Goal: Task Accomplishment & Management: Use online tool/utility

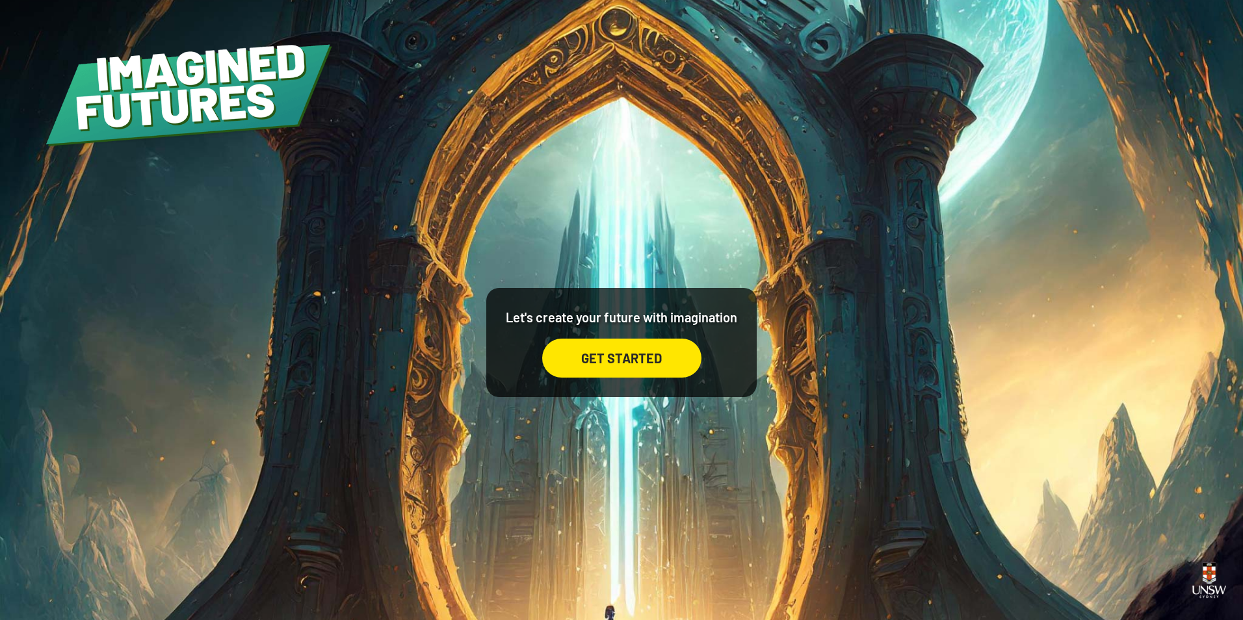
click at [617, 343] on div "GET STARTED" at bounding box center [621, 358] width 159 height 39
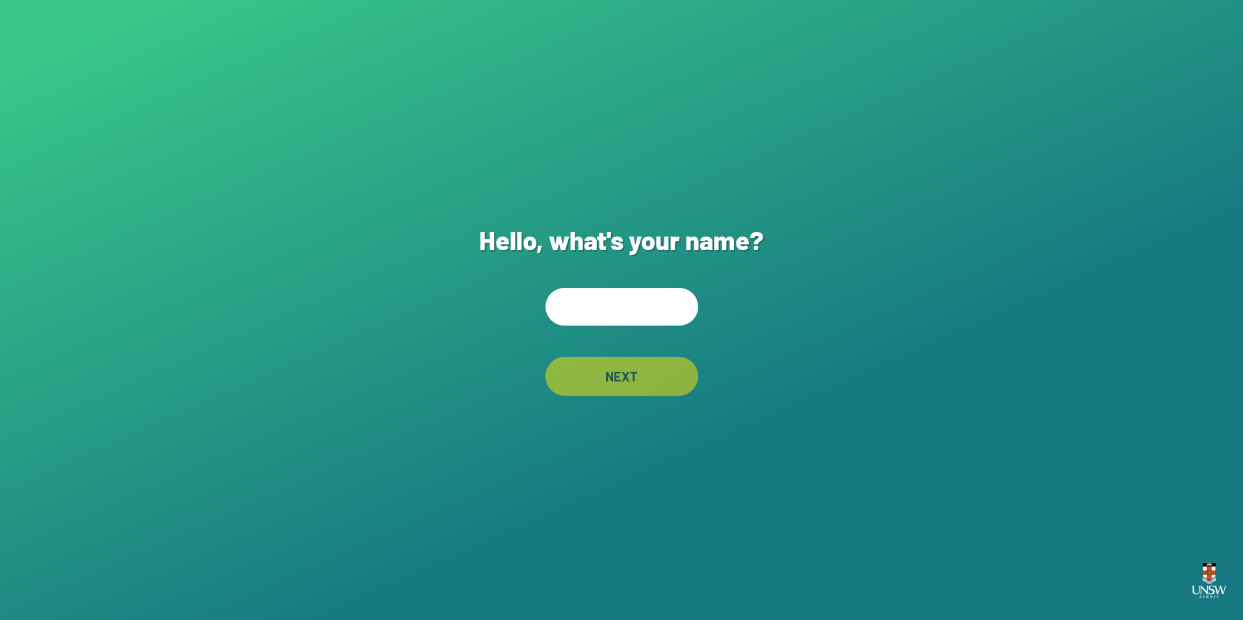
click at [638, 302] on input "text" at bounding box center [621, 307] width 153 height 38
type input "**********"
click at [627, 356] on div "**********" at bounding box center [621, 310] width 1243 height 620
click at [627, 378] on div "NEXT" at bounding box center [621, 376] width 153 height 39
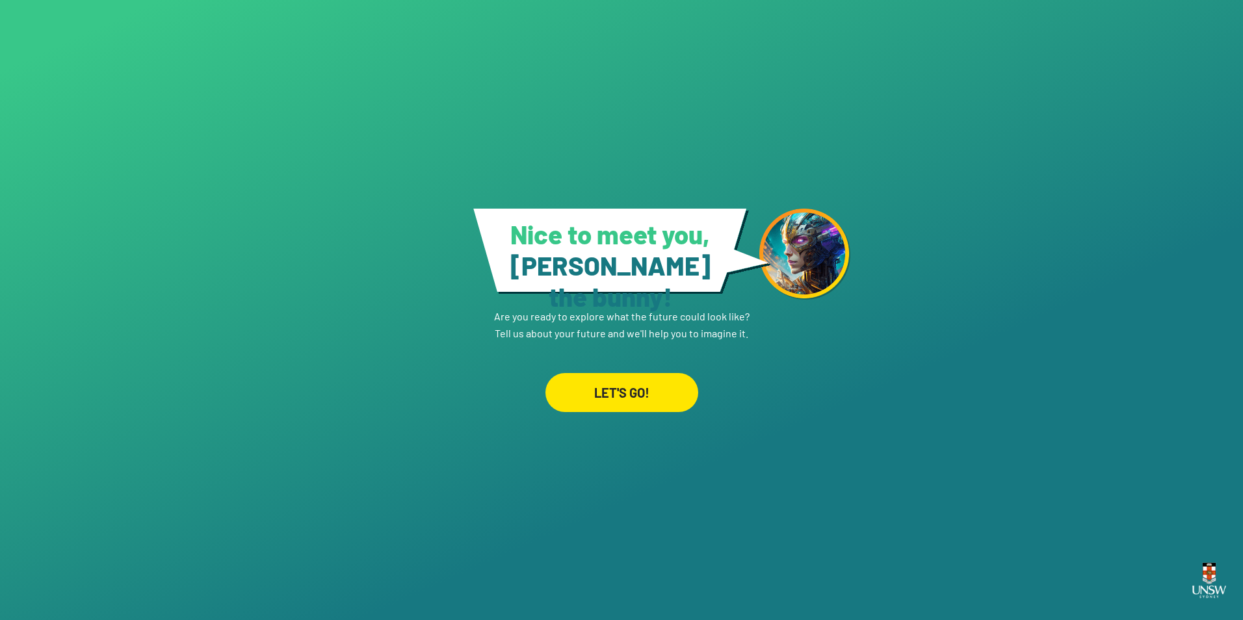
click at [643, 388] on div "LET'S GO!" at bounding box center [621, 392] width 153 height 39
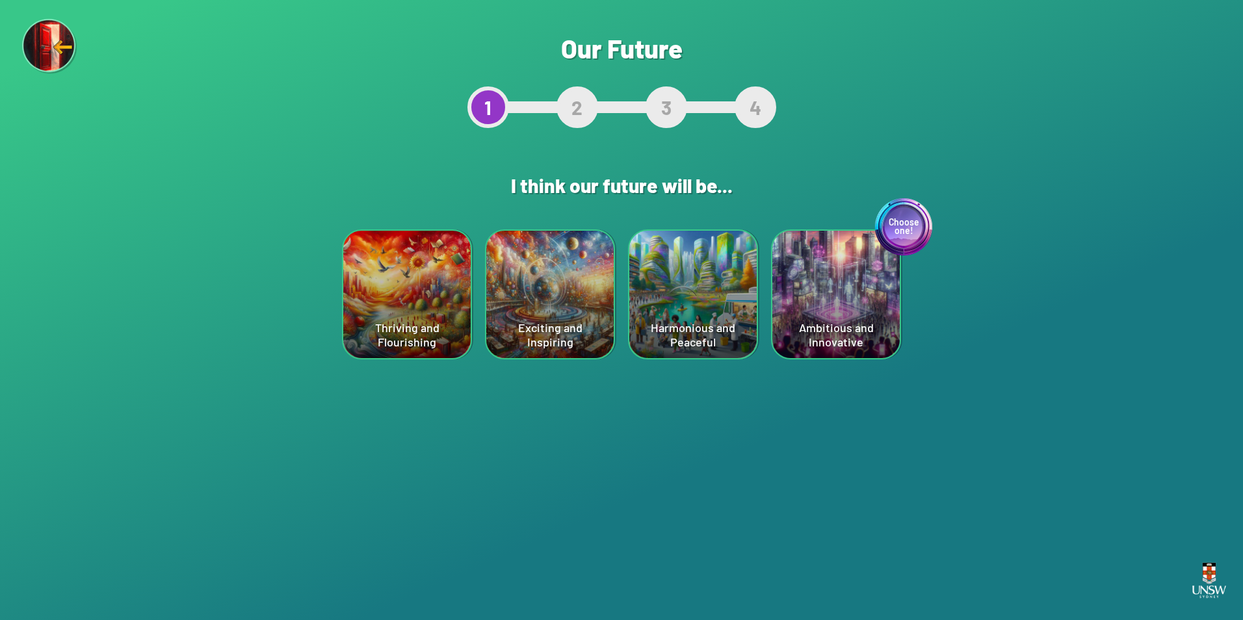
click at [516, 283] on div "Exciting and Inspiring" at bounding box center [549, 294] width 127 height 127
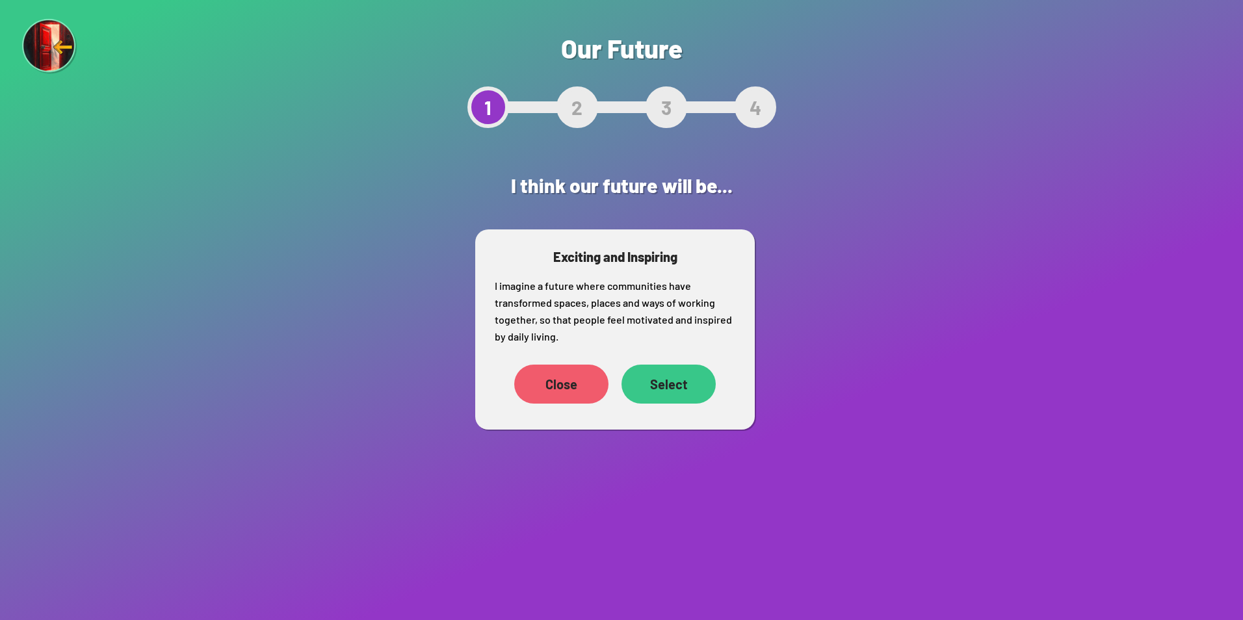
click at [659, 387] on div "Select" at bounding box center [668, 384] width 94 height 39
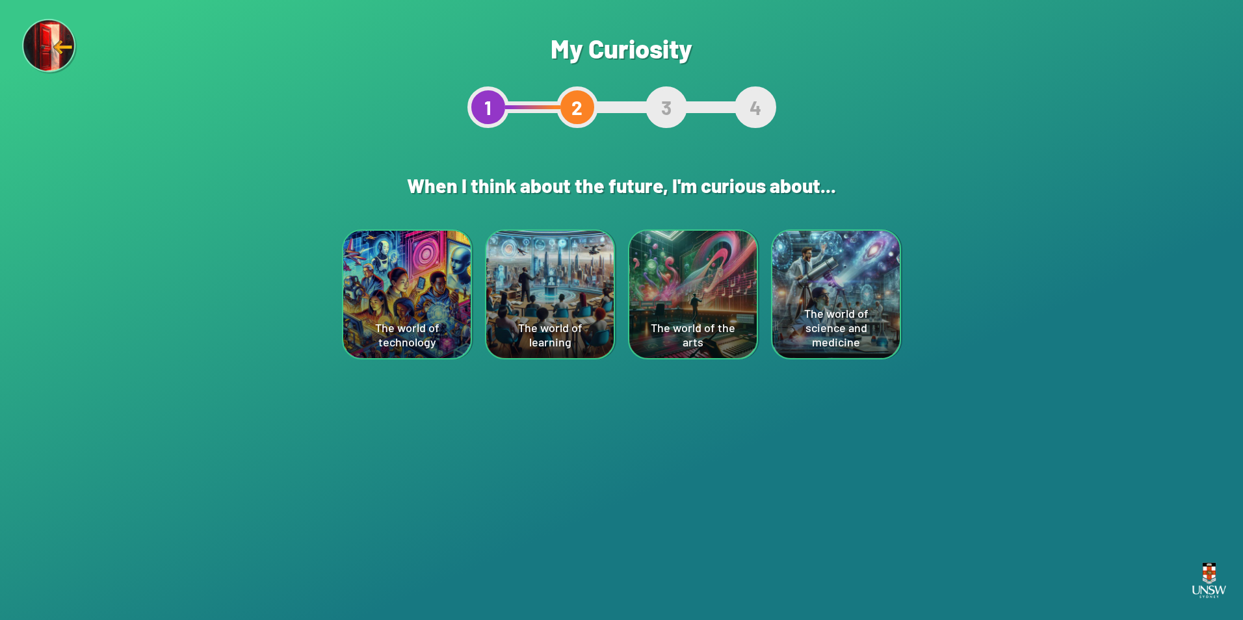
click at [850, 266] on div "The world of science and medicine" at bounding box center [835, 294] width 127 height 127
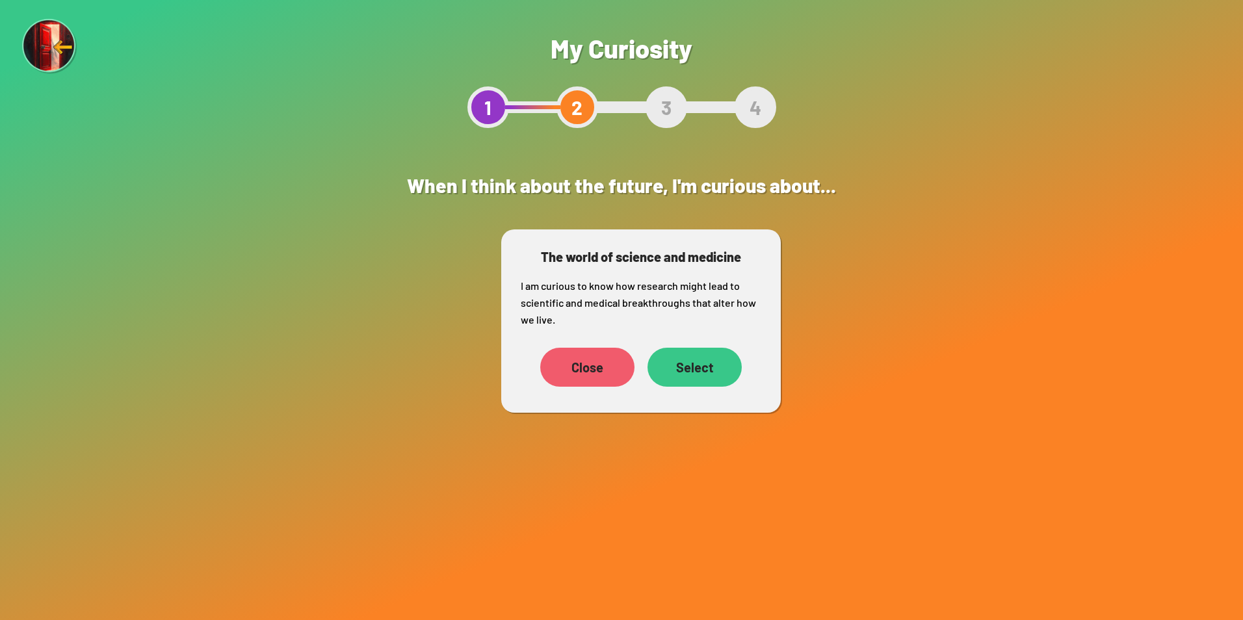
click at [705, 387] on div "Close Select" at bounding box center [641, 367] width 241 height 52
click at [704, 356] on div "Select" at bounding box center [694, 367] width 94 height 39
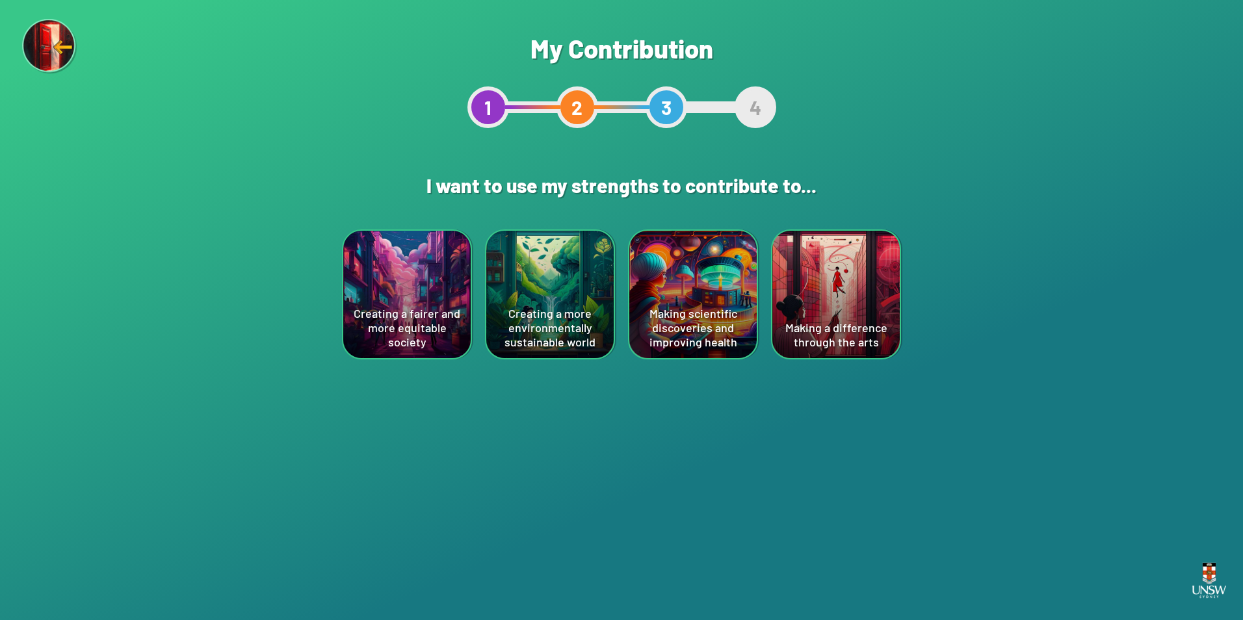
click at [449, 295] on div "Creating a fairer and more equitable society" at bounding box center [406, 294] width 127 height 127
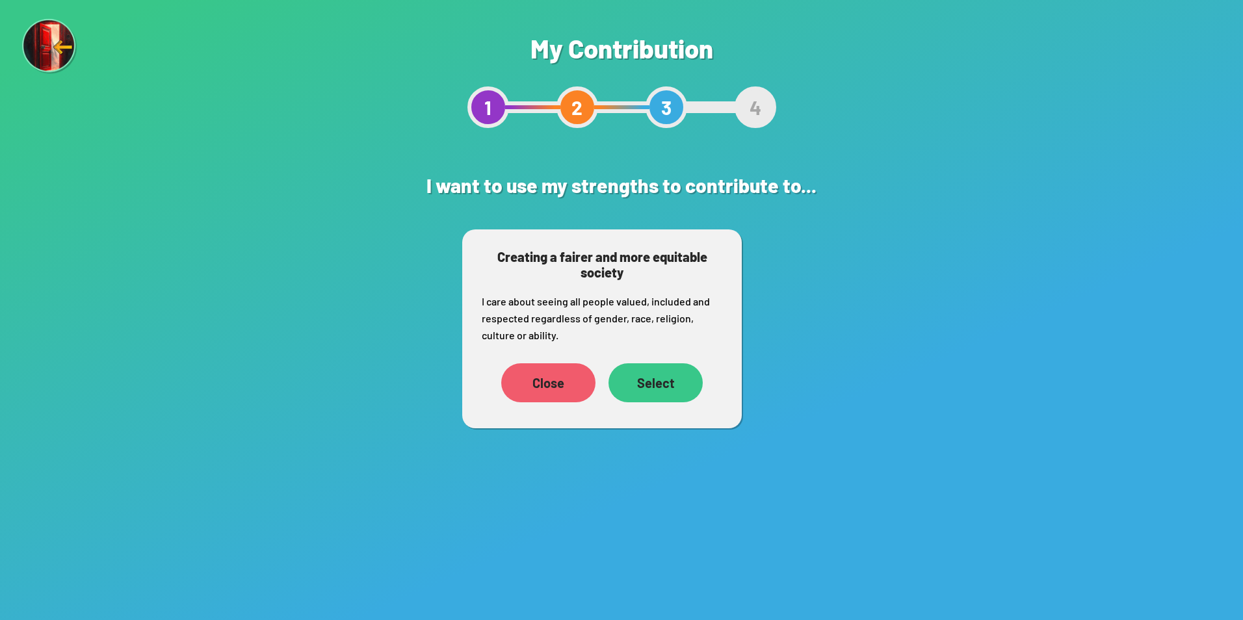
click at [672, 389] on div "Select" at bounding box center [655, 382] width 94 height 39
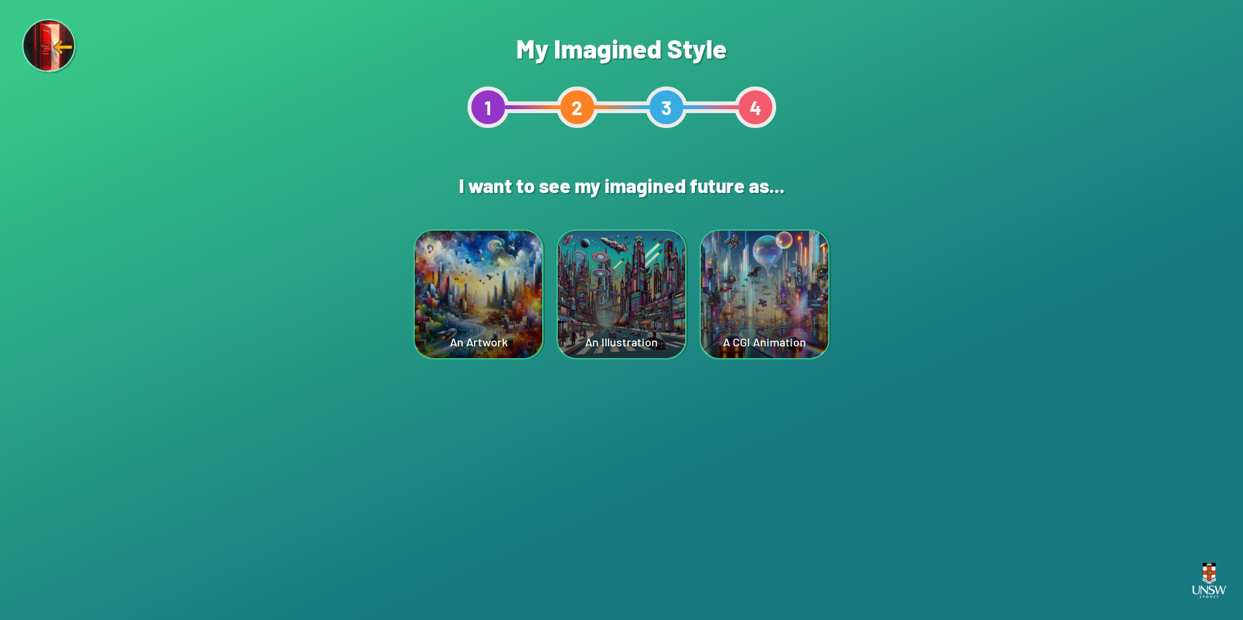
click at [716, 294] on div "A CGI Animation" at bounding box center [764, 294] width 127 height 127
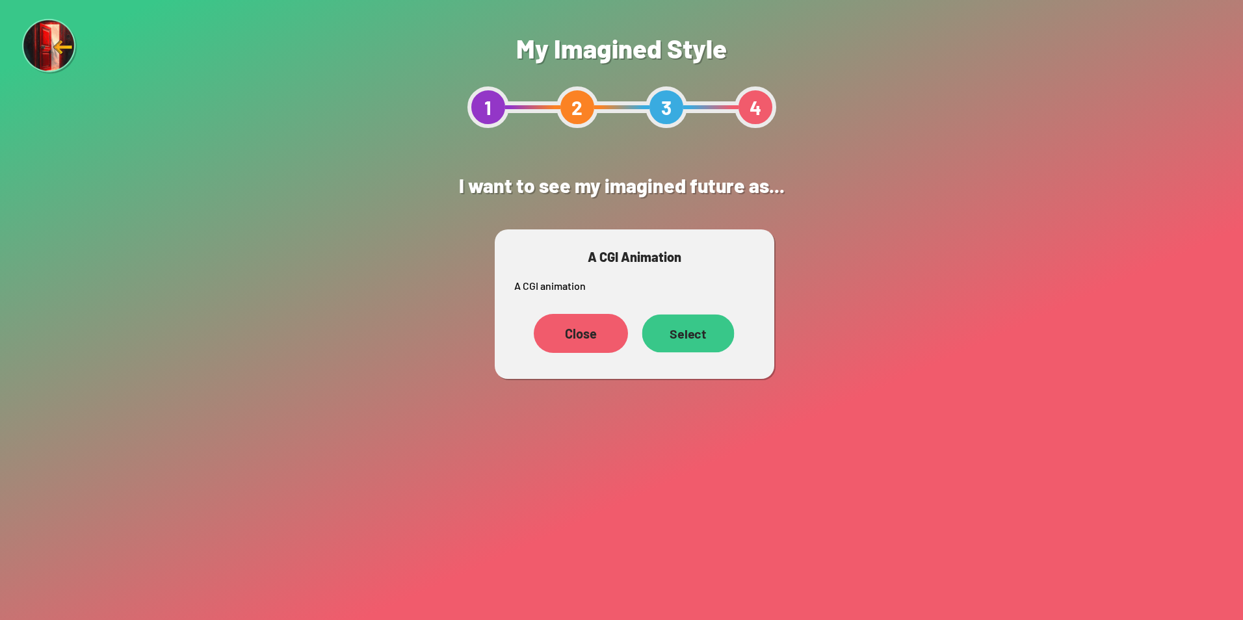
click at [699, 330] on div "Select" at bounding box center [688, 334] width 92 height 38
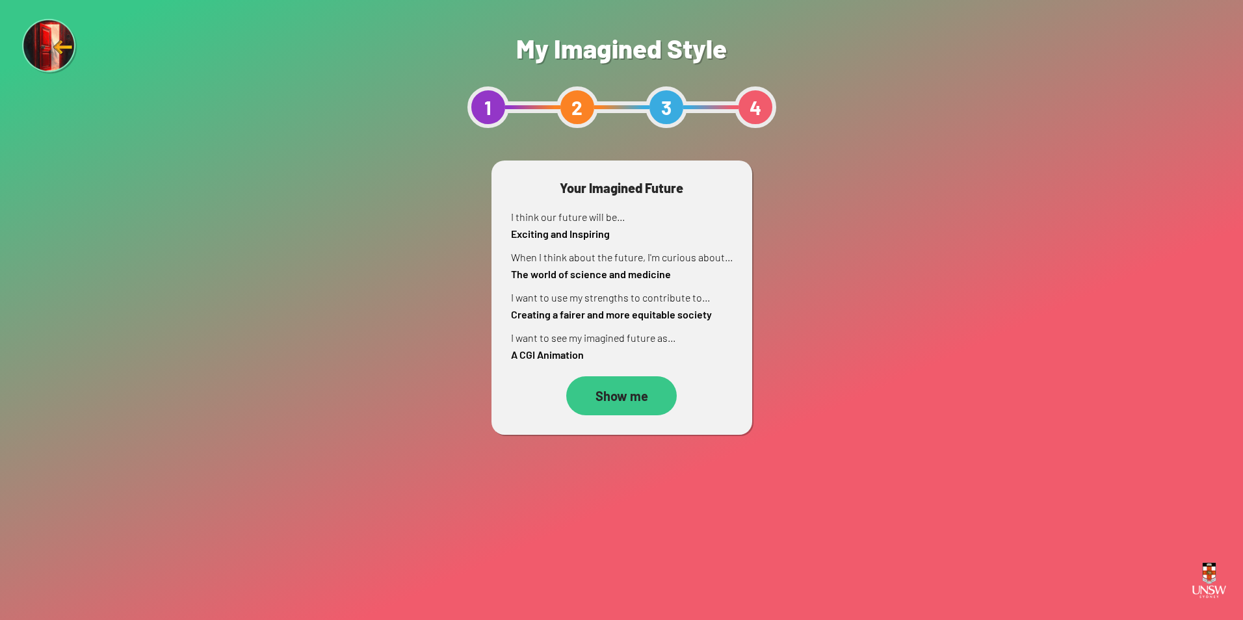
click at [622, 395] on div "Show me" at bounding box center [621, 395] width 111 height 39
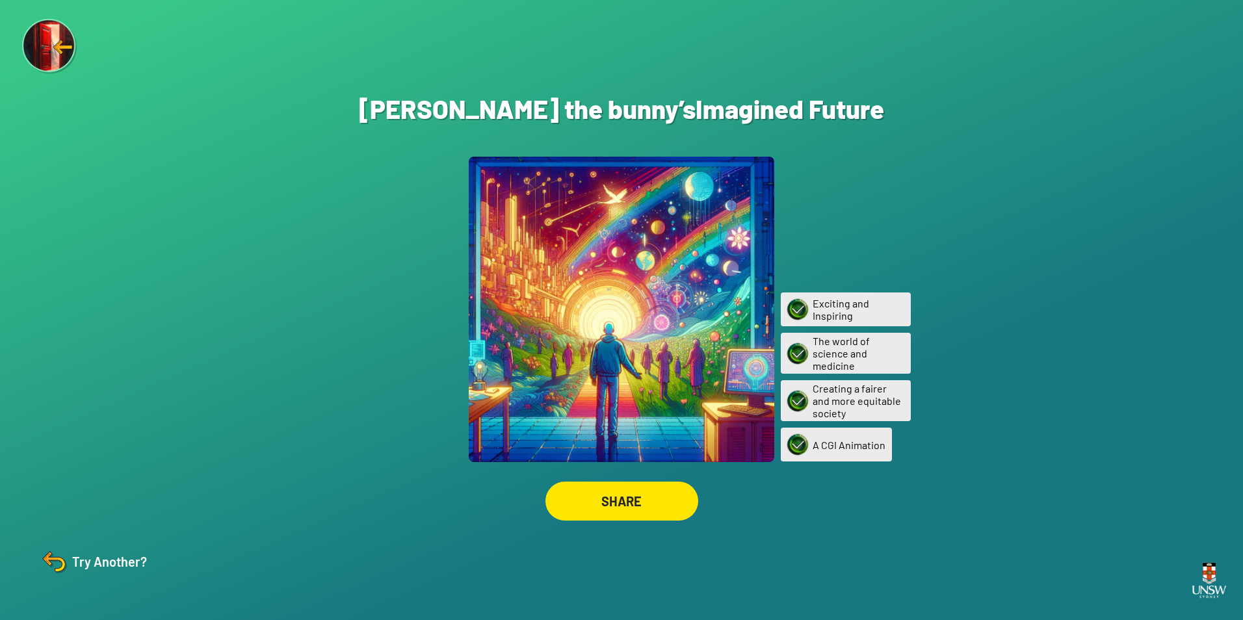
click at [697, 493] on div "SHARE" at bounding box center [622, 501] width 166 height 52
click at [655, 488] on div "SHARE" at bounding box center [621, 501] width 153 height 39
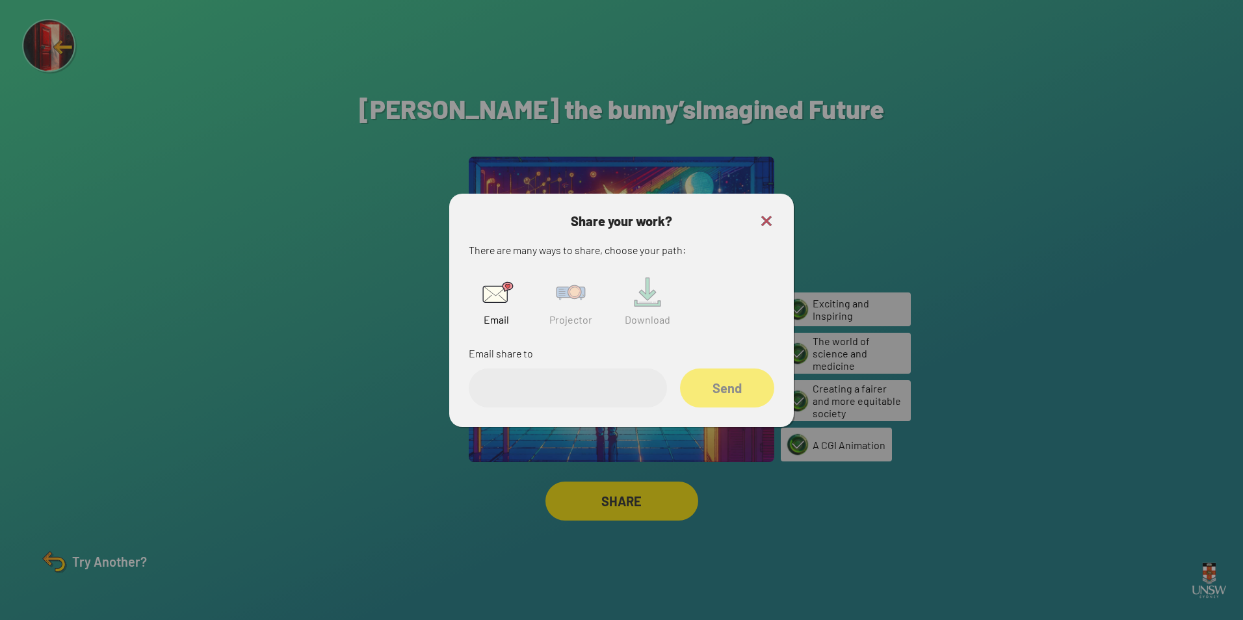
click at [577, 298] on img at bounding box center [571, 293] width 42 height 42
click at [606, 397] on input "text" at bounding box center [568, 388] width 198 height 39
paste input "******"
type input "******"
click at [743, 403] on div "Share" at bounding box center [727, 388] width 94 height 39
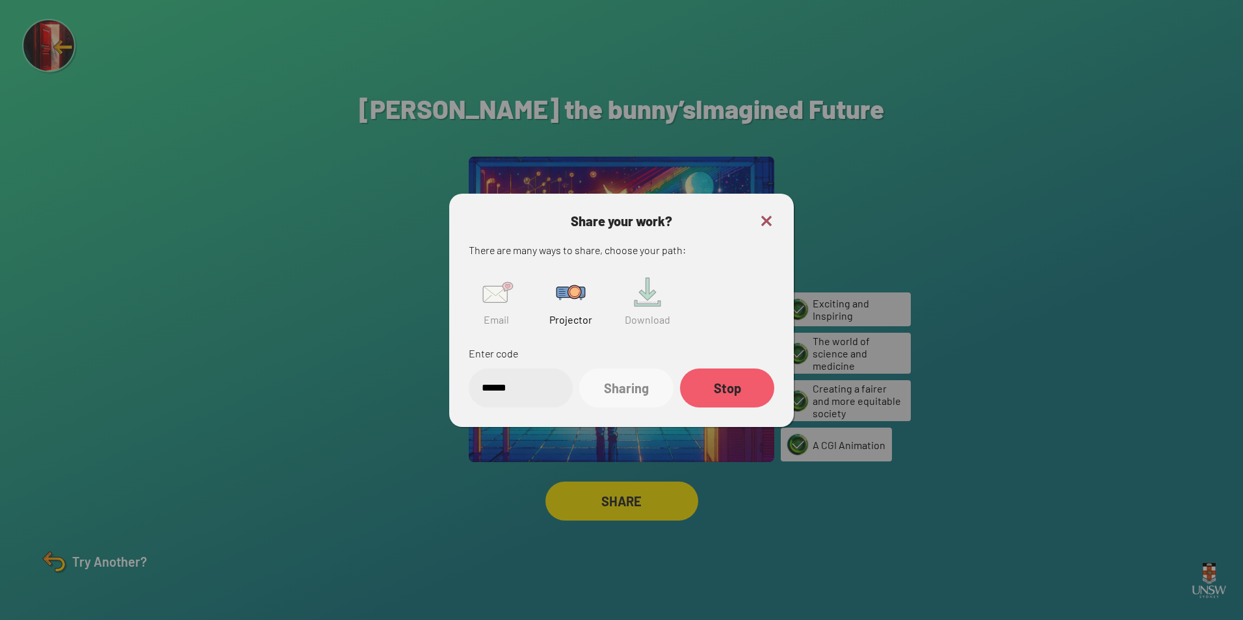
click at [766, 227] on img at bounding box center [767, 221] width 16 height 16
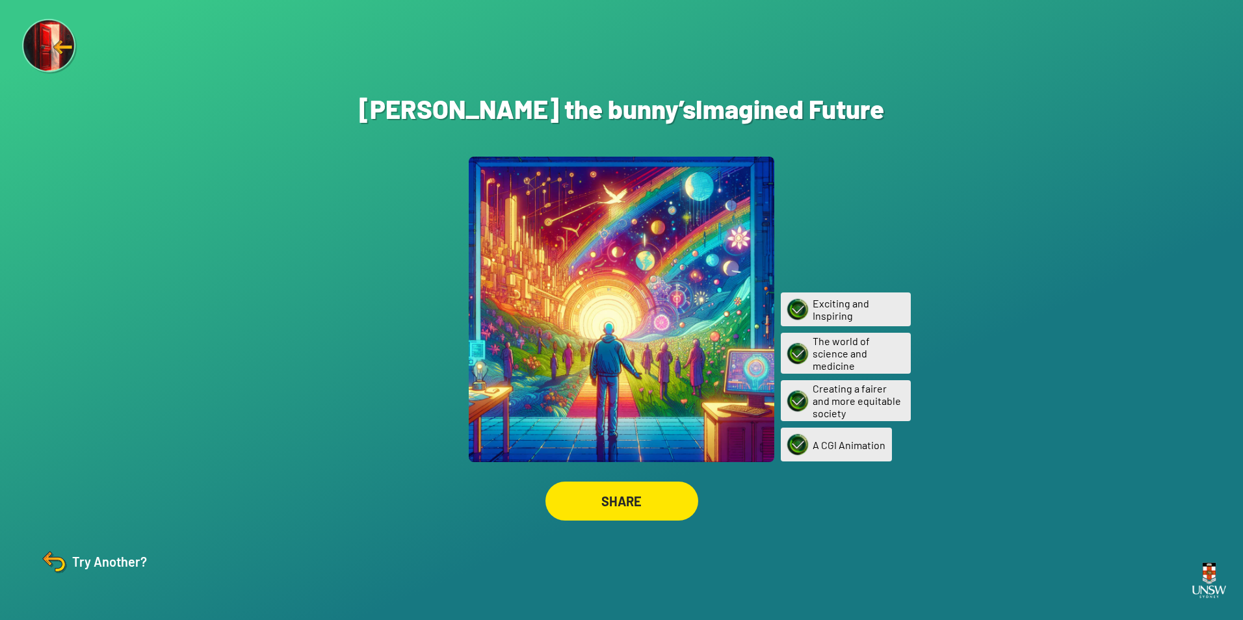
click at [671, 503] on div "SHARE" at bounding box center [621, 501] width 153 height 39
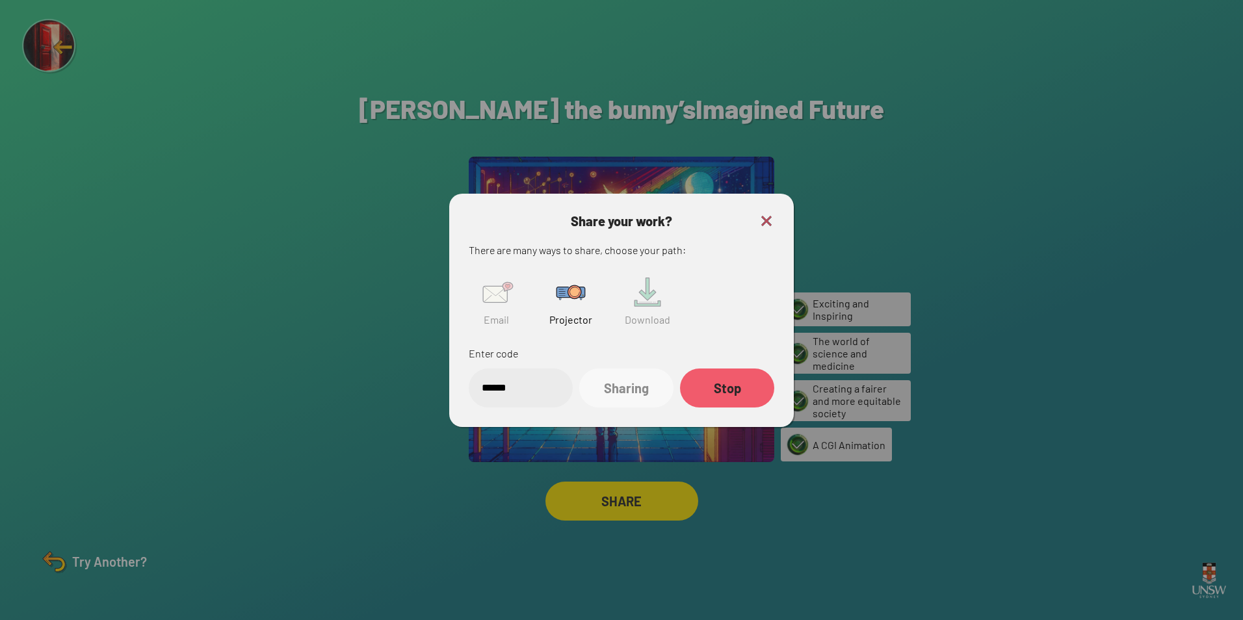
click at [526, 384] on input "******" at bounding box center [521, 388] width 104 height 39
click at [761, 218] on img at bounding box center [767, 221] width 16 height 16
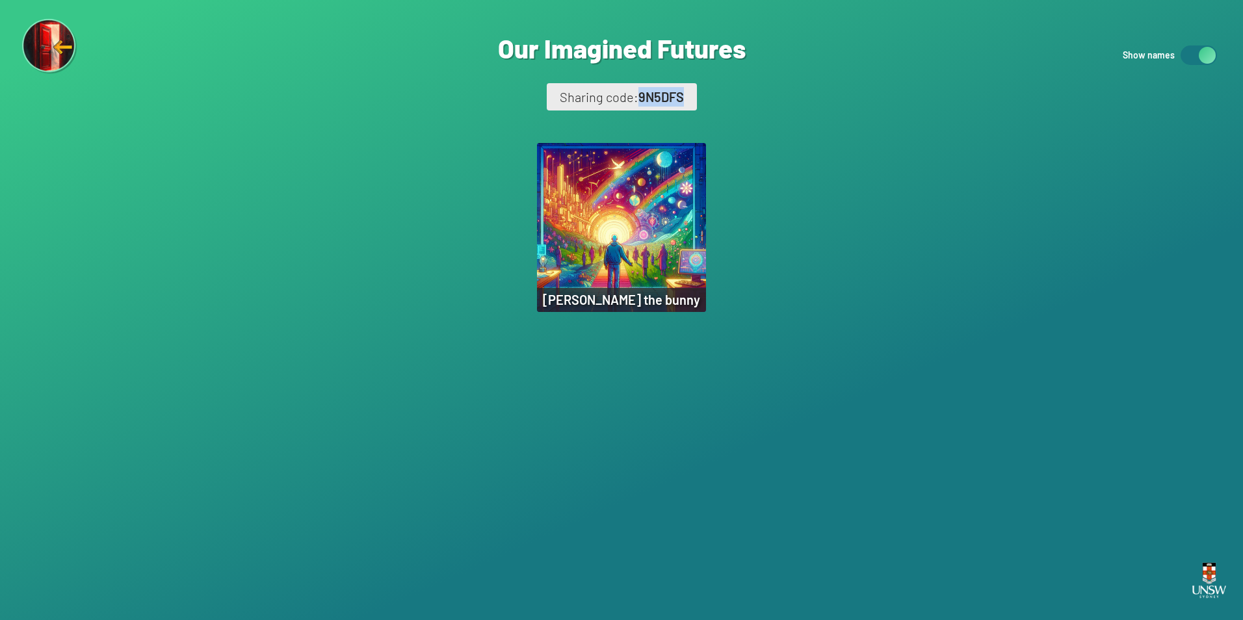
click at [718, 90] on div "Are you sure? You are about to remove this image from the ‘Our Imagined Futures…" at bounding box center [621, 310] width 1243 height 620
click at [613, 228] on div "[PERSON_NAME] the bunny" at bounding box center [621, 227] width 169 height 169
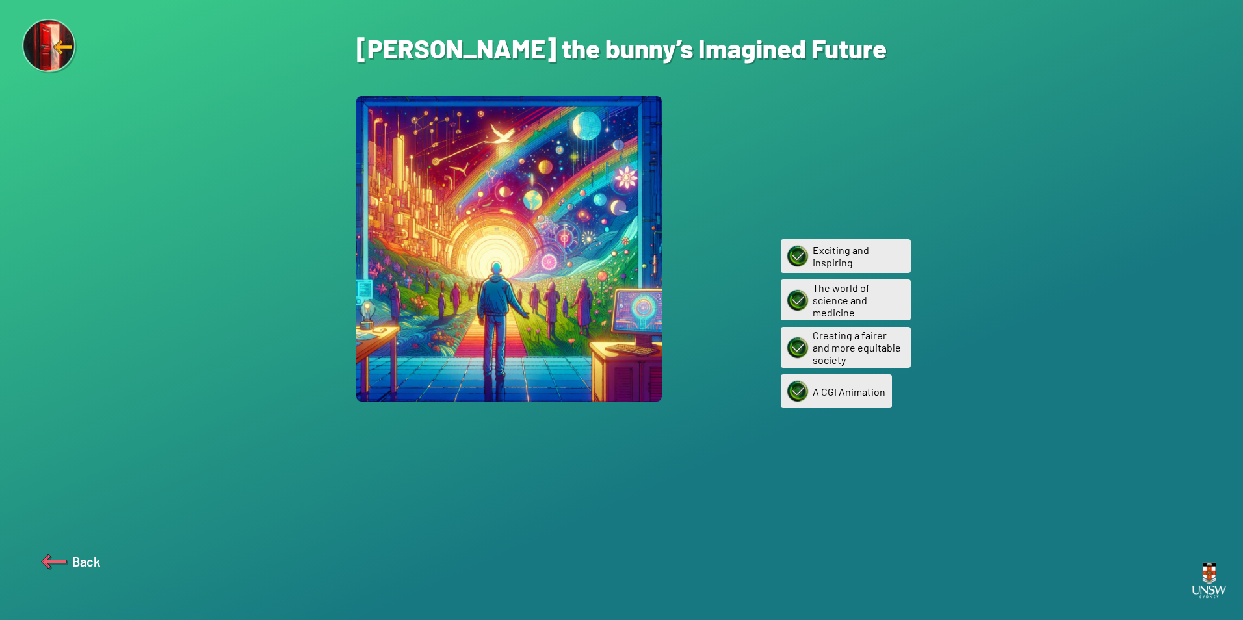
click at [70, 573] on div "Back" at bounding box center [69, 561] width 62 height 31
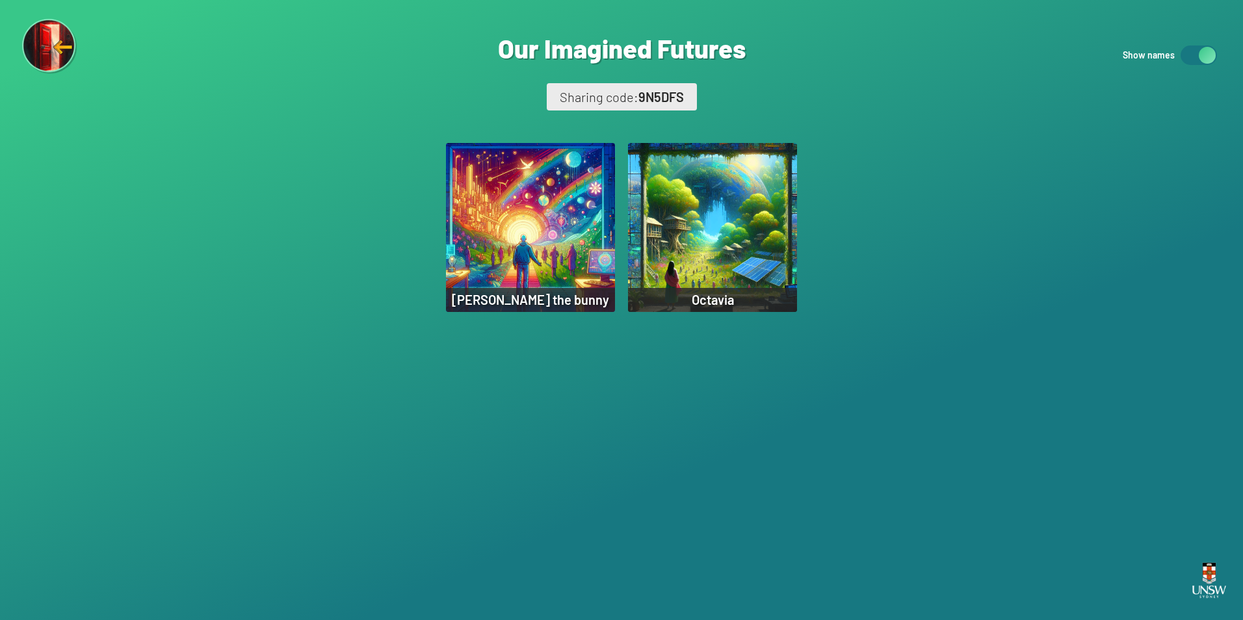
click at [681, 93] on span "9N5DFS" at bounding box center [661, 97] width 46 height 16
drag, startPoint x: 644, startPoint y: 99, endPoint x: 671, endPoint y: 98, distance: 28.0
click at [671, 98] on span "9N5DFS" at bounding box center [661, 97] width 46 height 16
drag, startPoint x: 671, startPoint y: 98, endPoint x: 640, endPoint y: 101, distance: 32.1
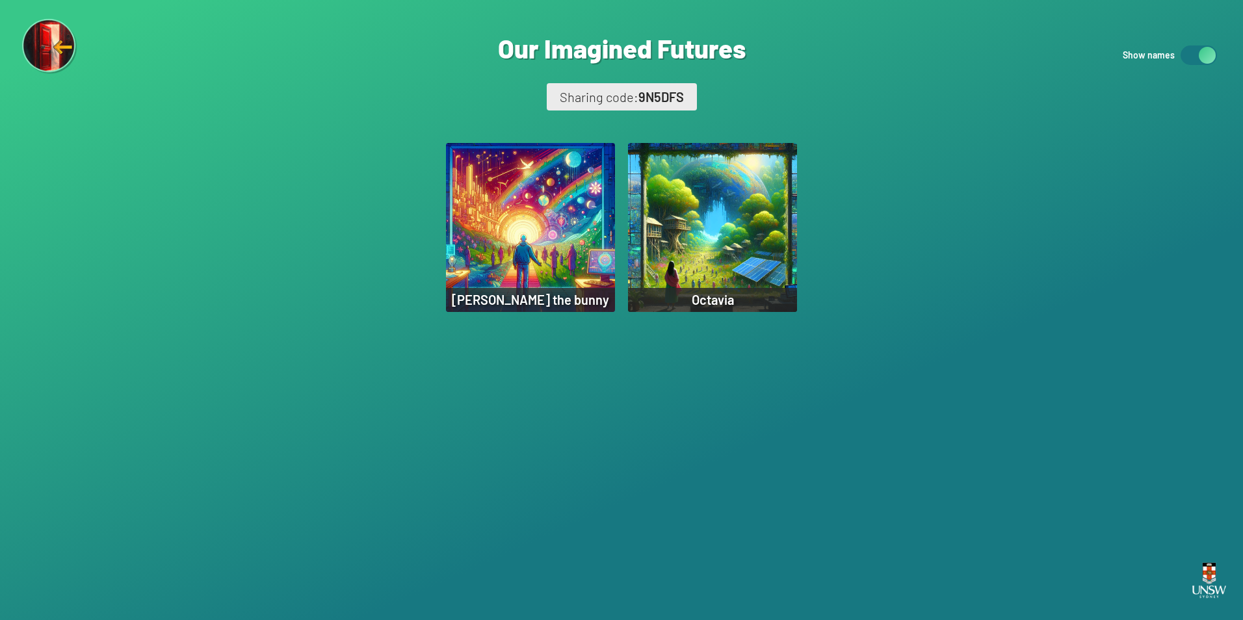
click at [640, 92] on span "9N5DFS" at bounding box center [661, 97] width 46 height 16
drag, startPoint x: 635, startPoint y: 96, endPoint x: 684, endPoint y: 94, distance: 48.8
click at [684, 94] on div "Sharing code: 9N5DFS" at bounding box center [622, 96] width 150 height 27
click at [928, 63] on div "Are you sure? You are about to remove this image from the ‘Our Imagined Futures…" at bounding box center [621, 310] width 1243 height 620
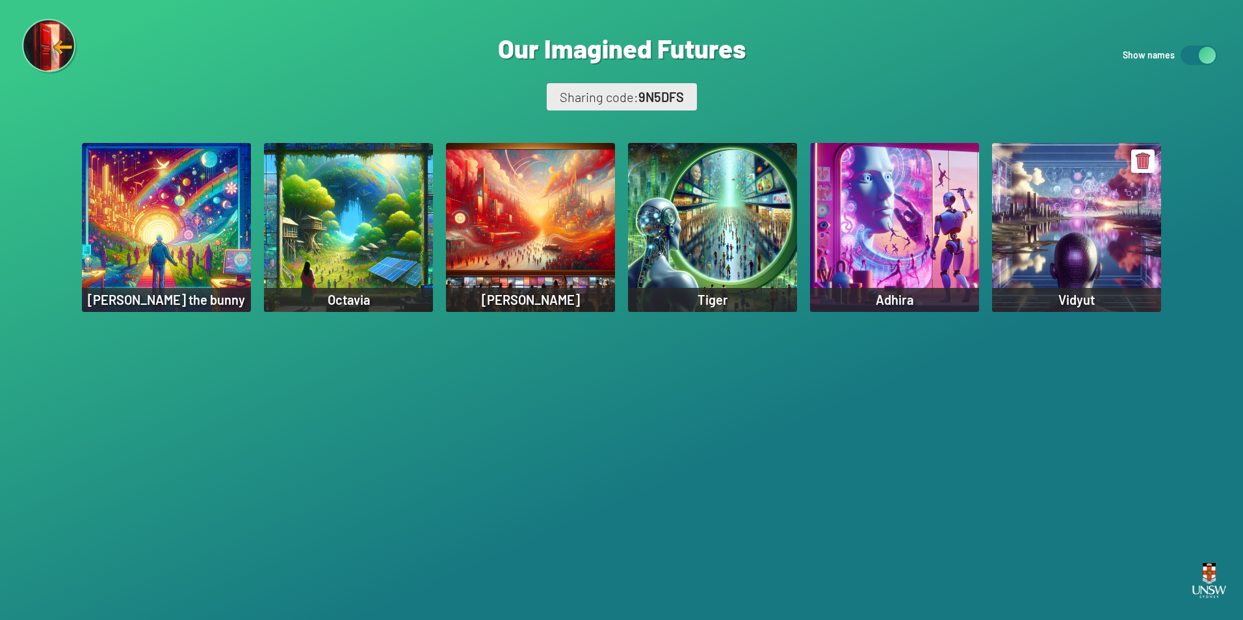
click at [1064, 265] on div "Vidyut" at bounding box center [1076, 227] width 169 height 169
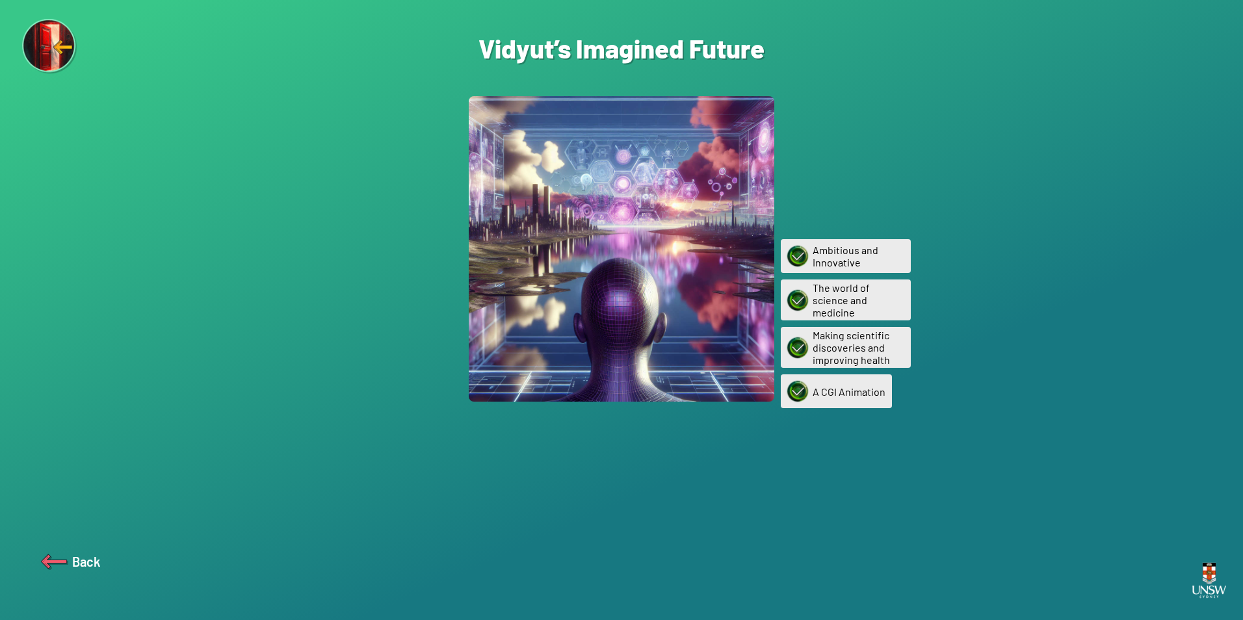
click at [71, 568] on div "Back" at bounding box center [69, 561] width 62 height 31
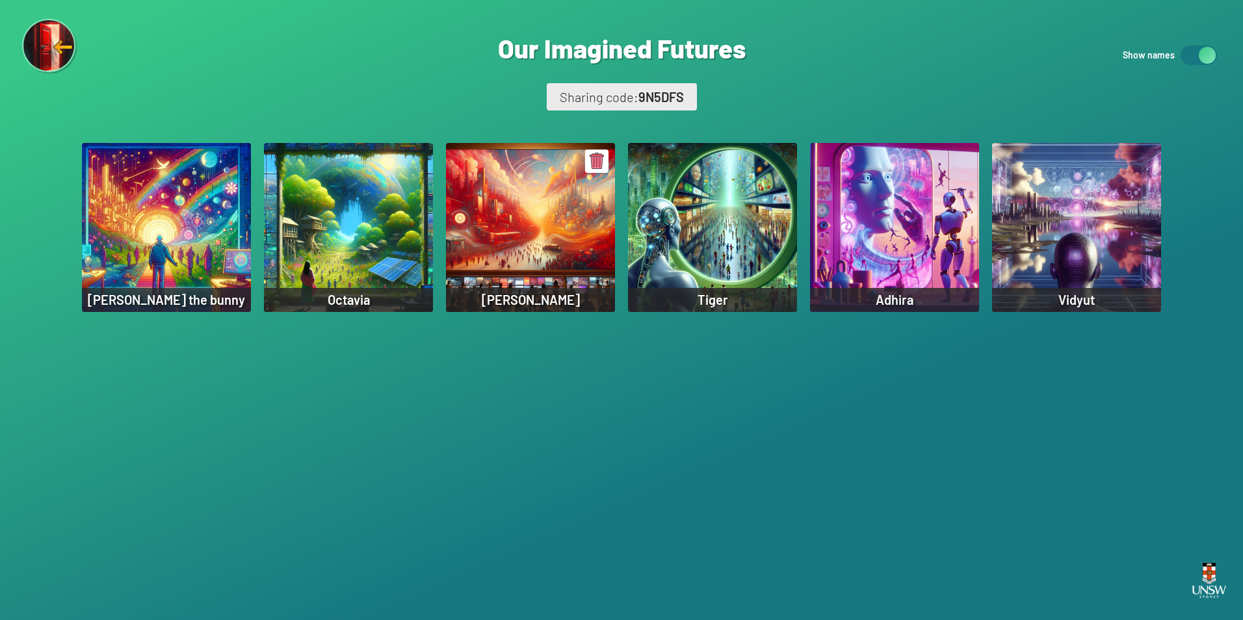
click at [530, 248] on div "[PERSON_NAME]" at bounding box center [530, 227] width 169 height 169
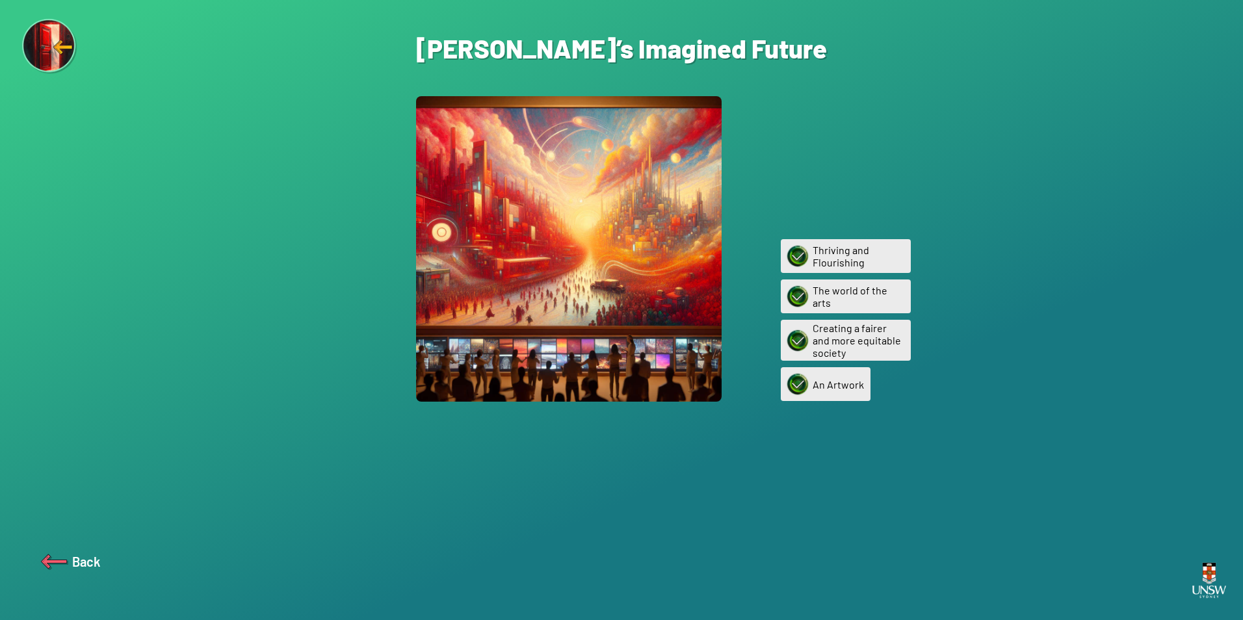
click at [60, 558] on img at bounding box center [53, 561] width 31 height 31
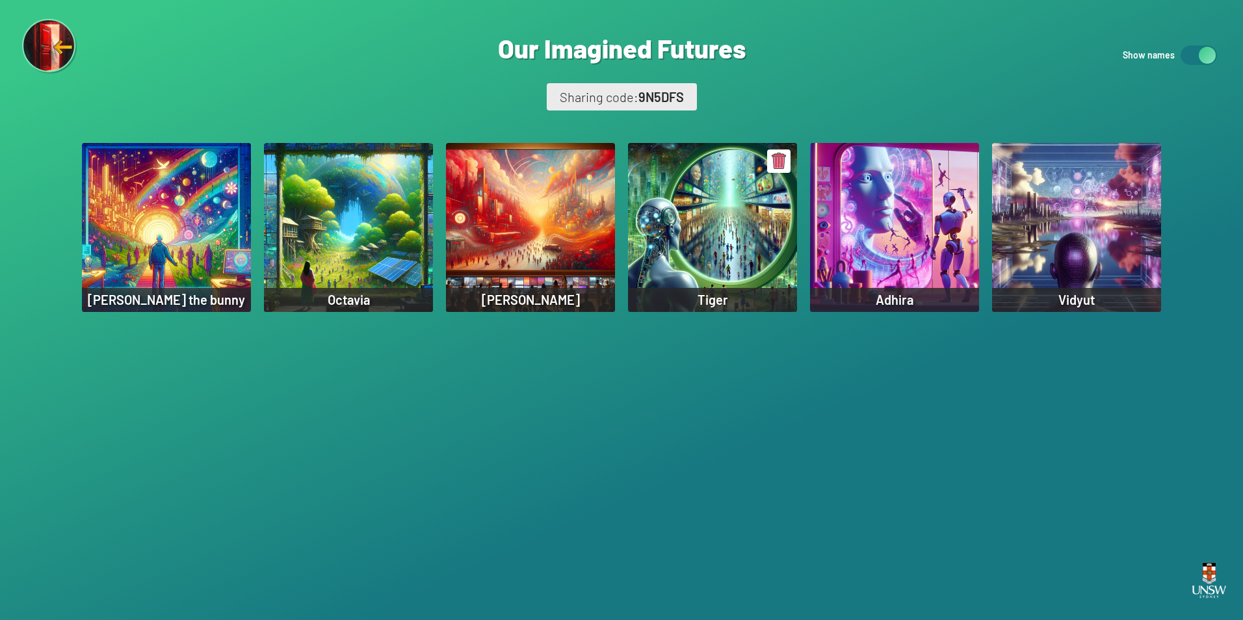
click at [671, 267] on div "Tiger" at bounding box center [712, 227] width 169 height 169
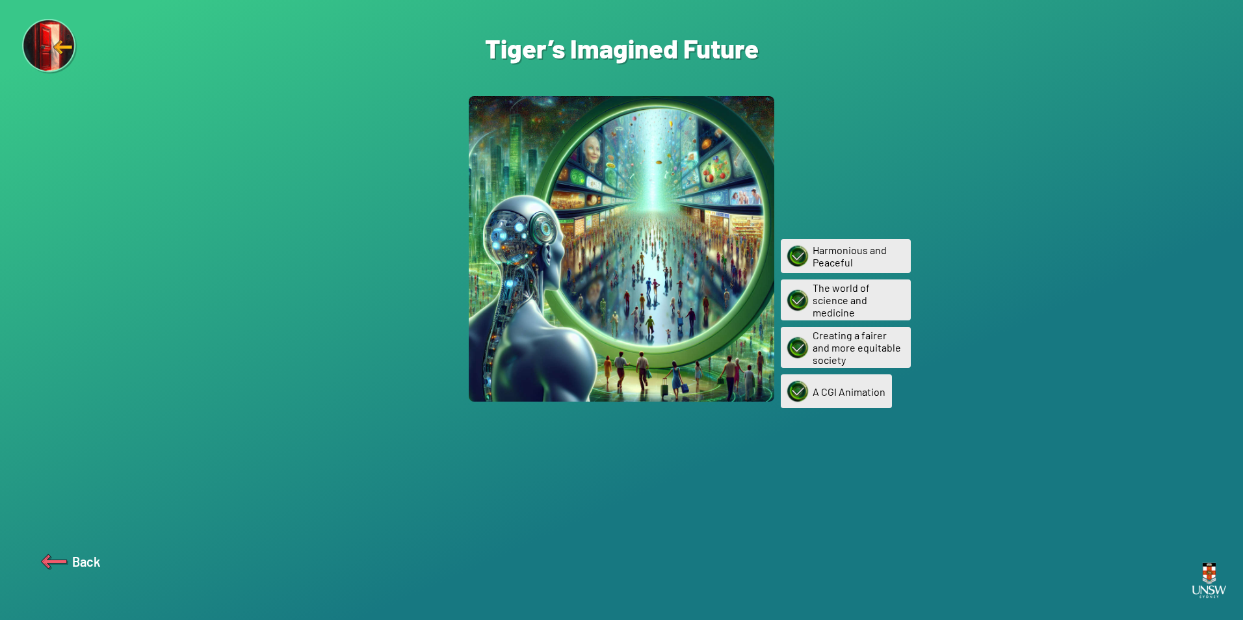
click at [48, 567] on img at bounding box center [53, 561] width 31 height 31
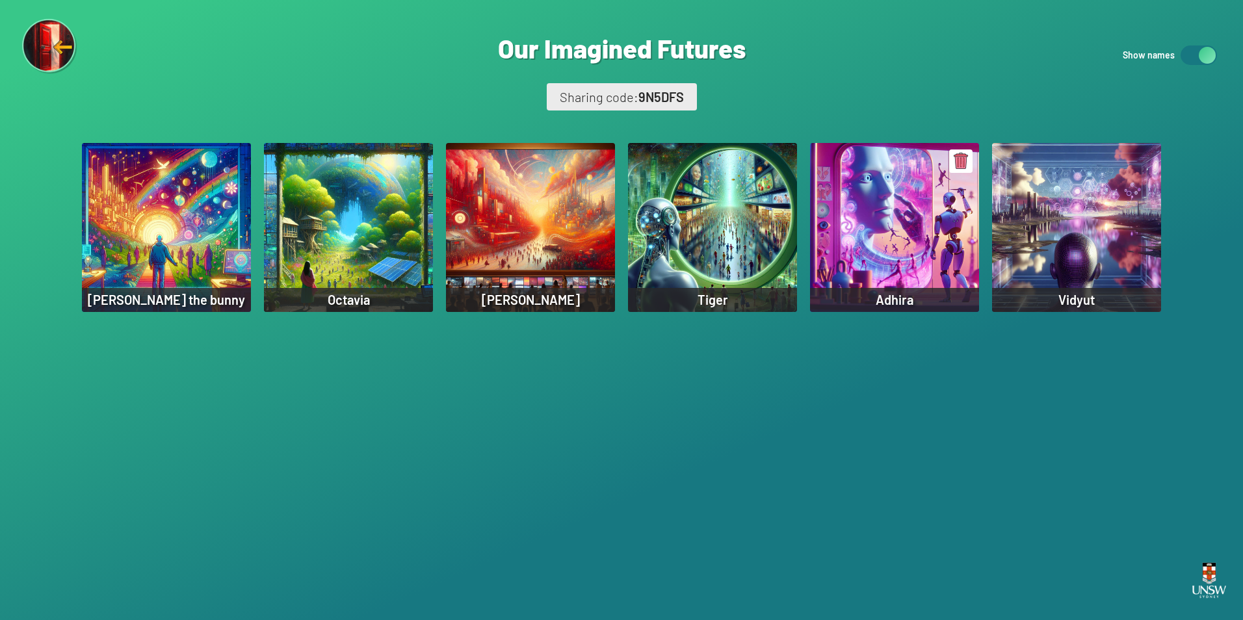
click at [866, 240] on div "Adhira" at bounding box center [894, 227] width 169 height 169
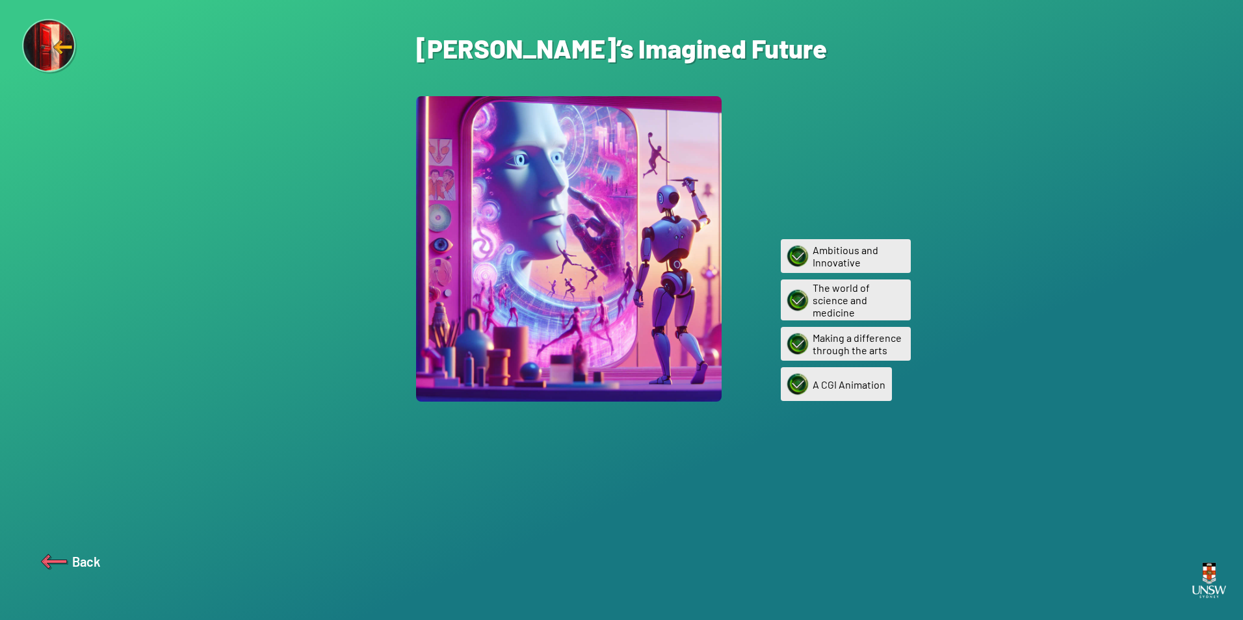
click at [53, 560] on img at bounding box center [53, 561] width 31 height 31
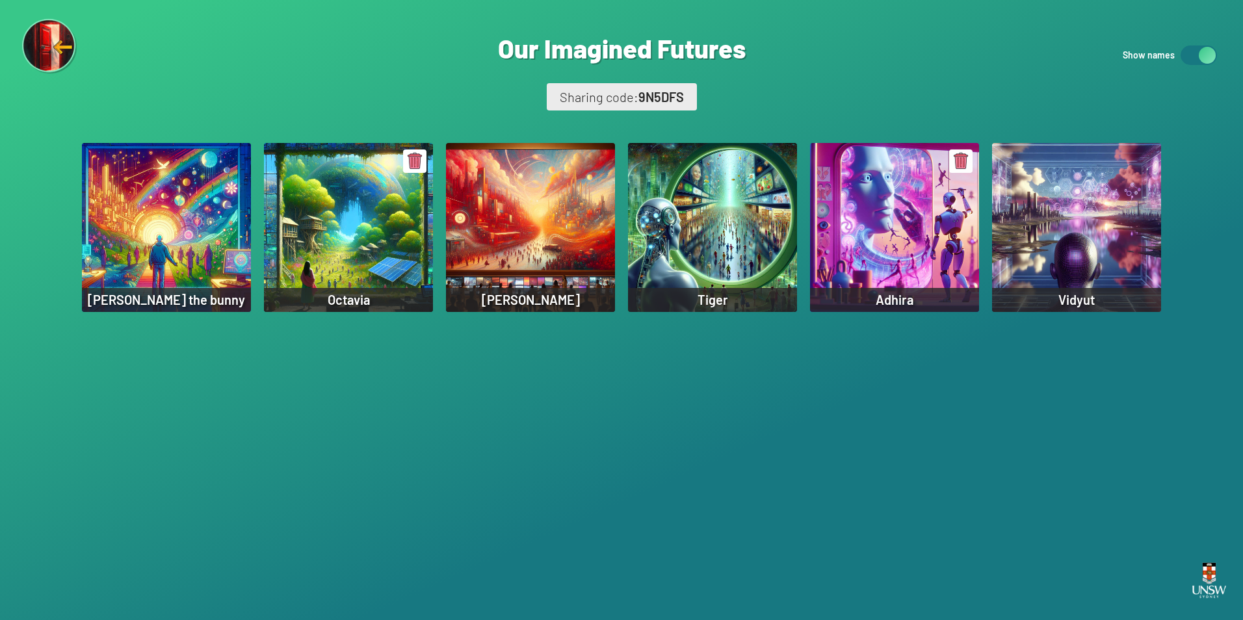
click at [327, 255] on div "Octavia" at bounding box center [348, 227] width 169 height 169
